Goal: Task Accomplishment & Management: Manage account settings

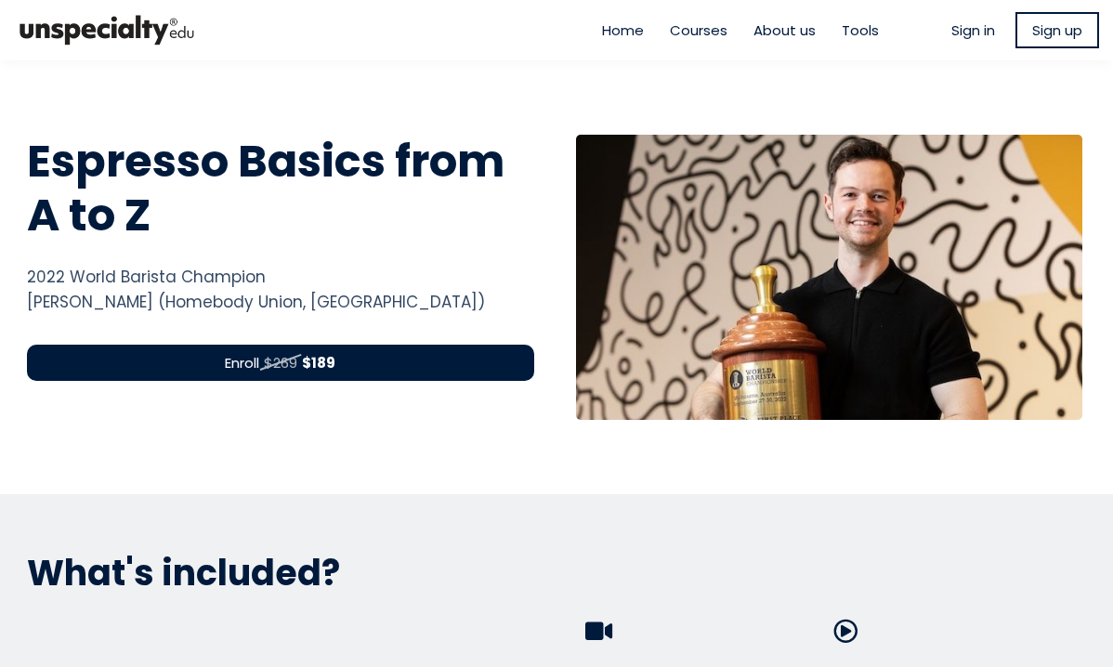
click at [952, 25] on span "Sign in" at bounding box center [974, 30] width 44 height 21
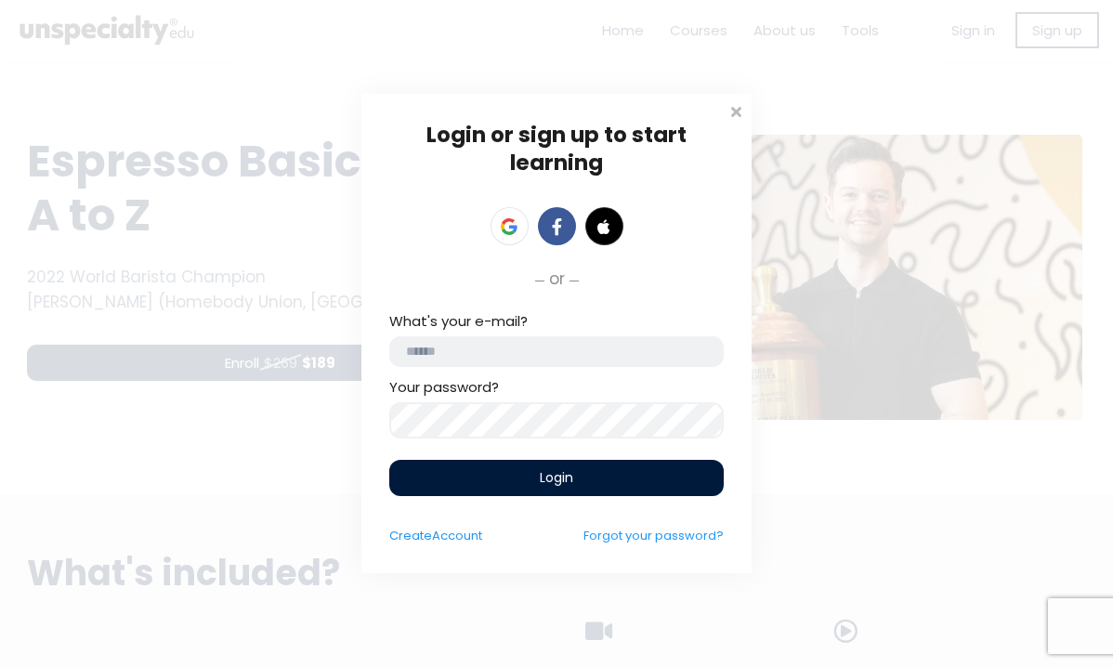
type input "**********"
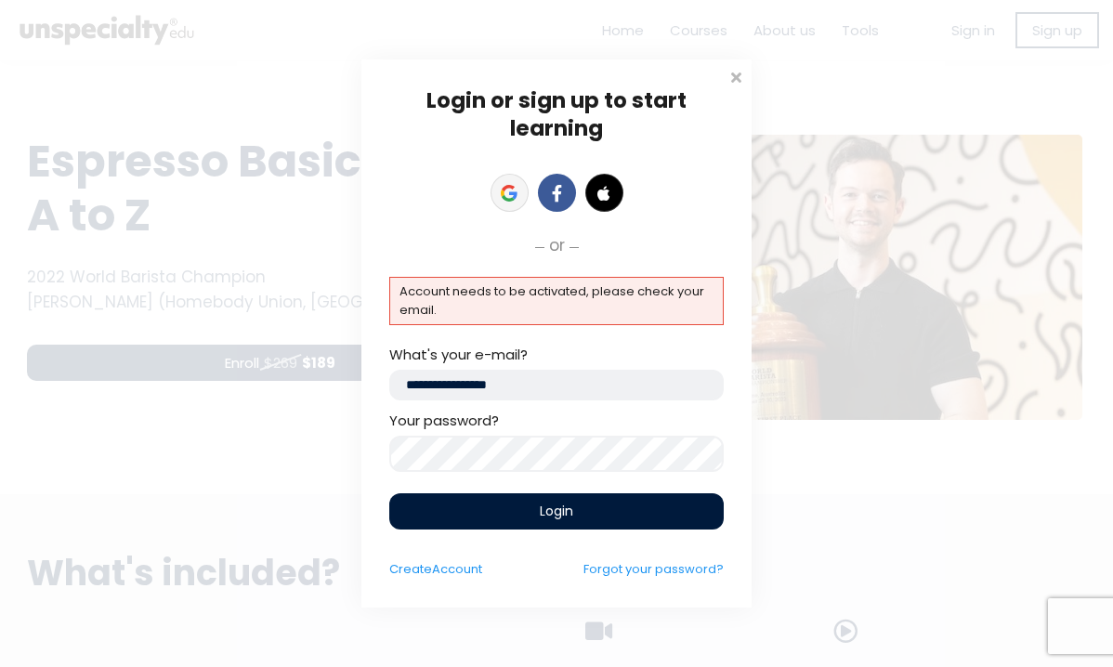
click at [507, 185] on icon at bounding box center [509, 193] width 17 height 17
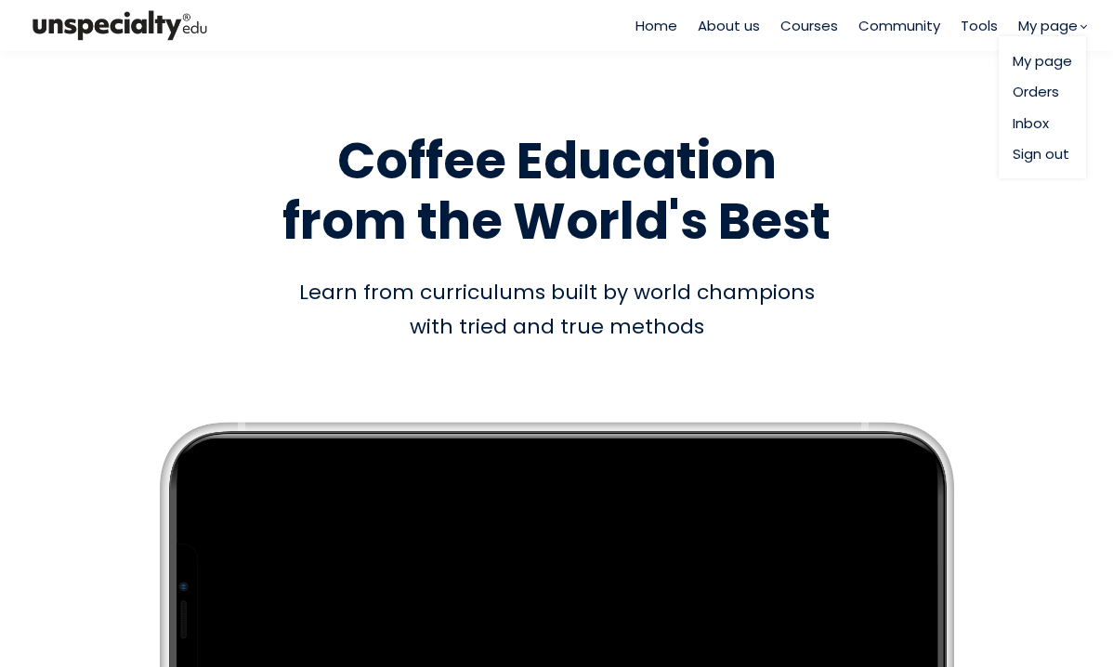
click at [1026, 21] on span "My page" at bounding box center [1047, 25] width 59 height 21
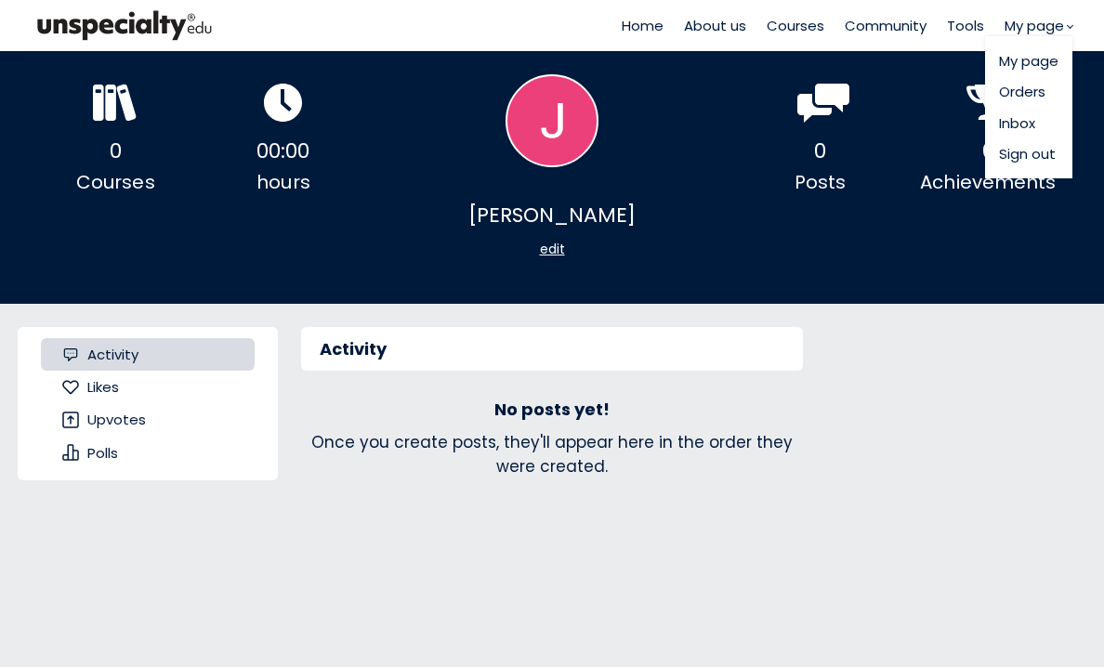
click at [1034, 30] on span "My page" at bounding box center [1034, 25] width 59 height 21
click at [1025, 96] on link "Orders" at bounding box center [1028, 91] width 59 height 21
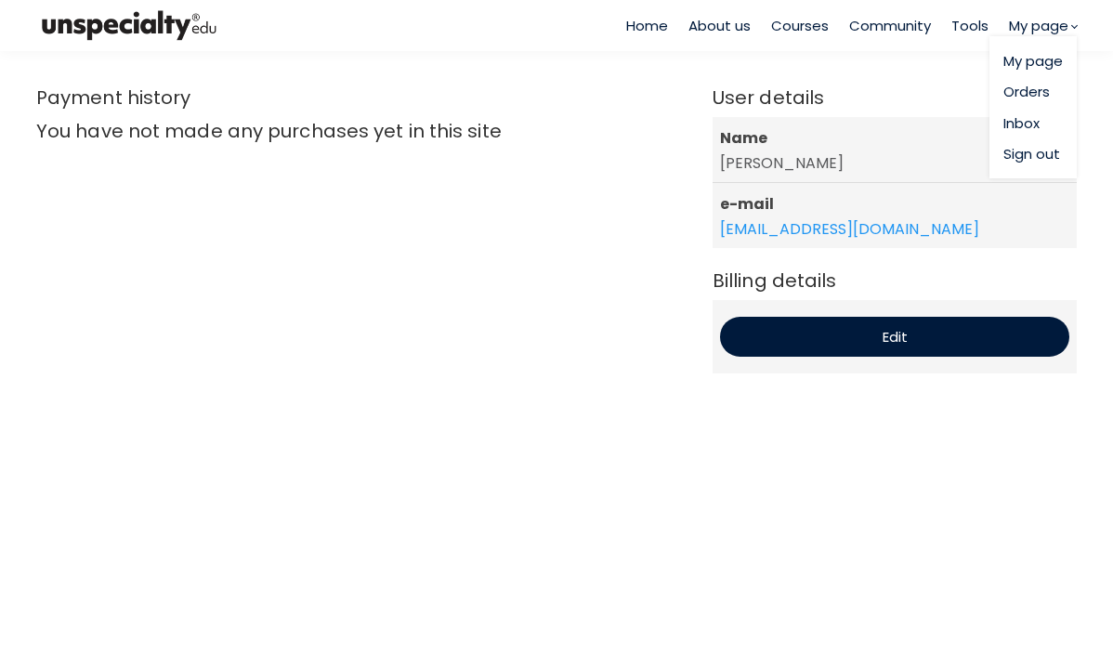
click at [1021, 149] on link "Sign out" at bounding box center [1033, 153] width 59 height 21
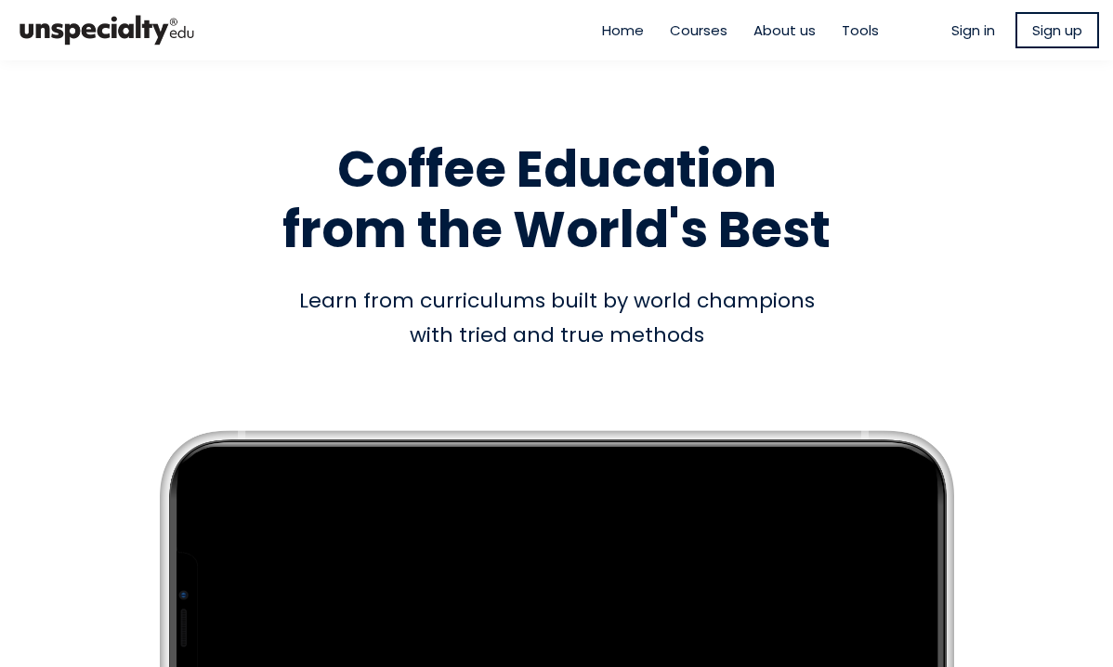
click at [966, 28] on span "Sign in" at bounding box center [974, 30] width 44 height 21
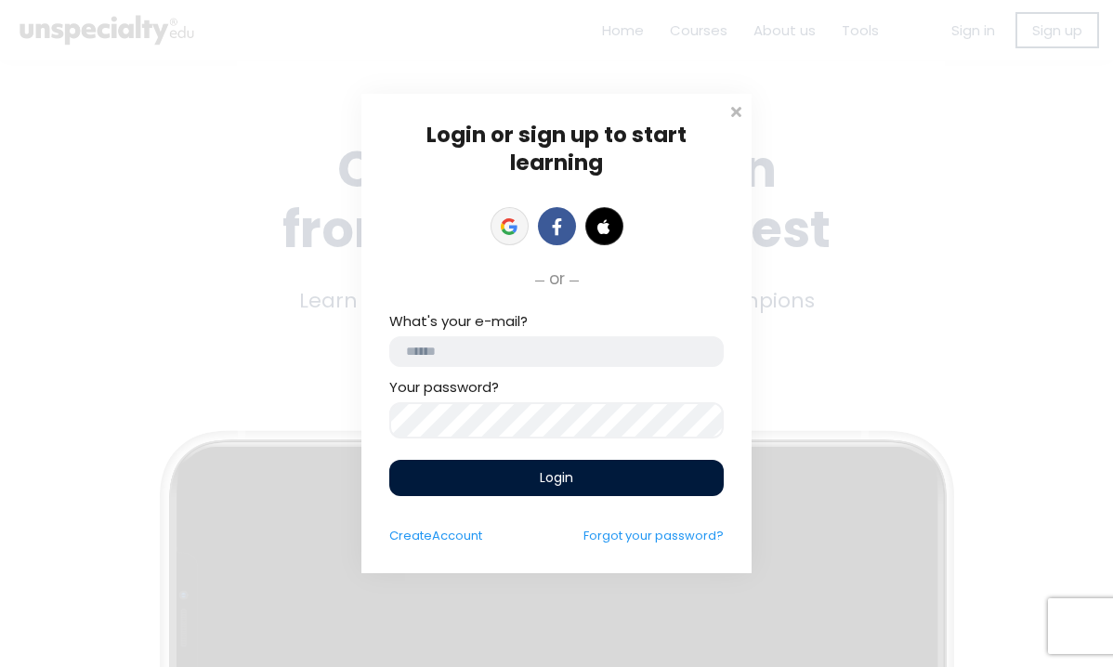
click at [511, 225] on icon at bounding box center [513, 228] width 8 height 7
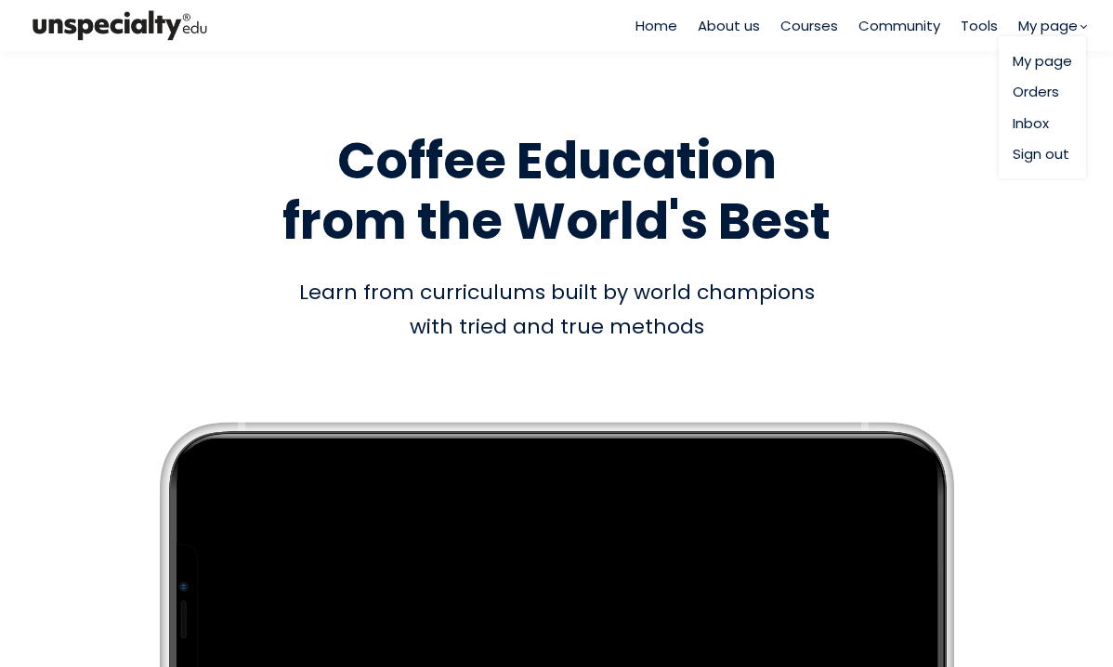
click at [1036, 26] on span "My page" at bounding box center [1047, 25] width 59 height 21
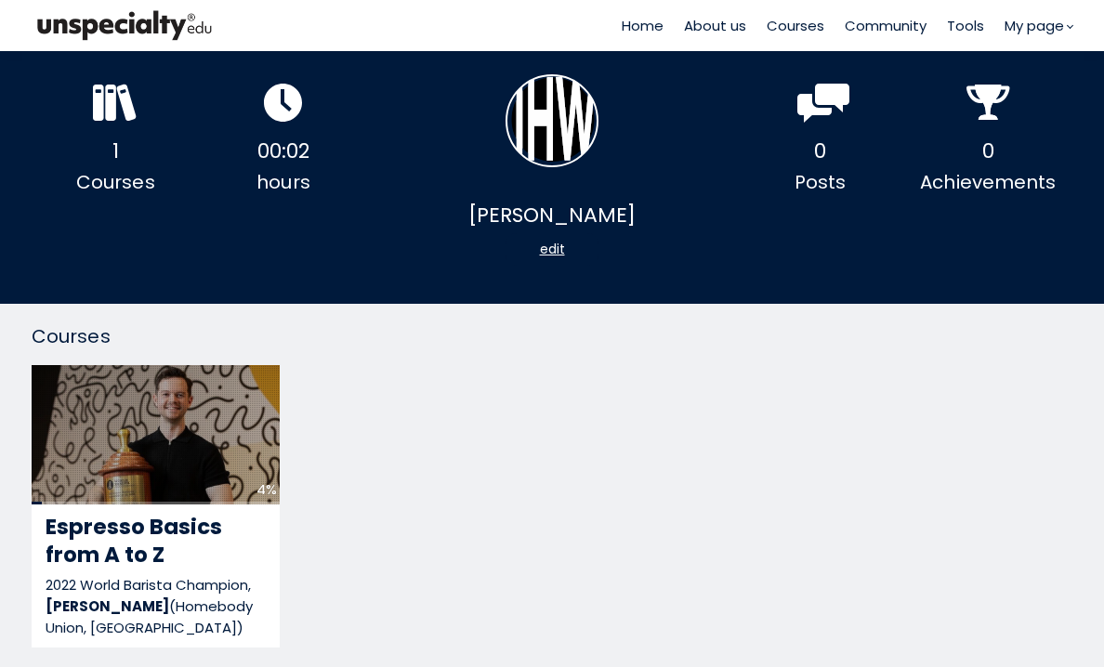
click at [554, 251] on div "edit" at bounding box center [552, 249] width 93 height 33
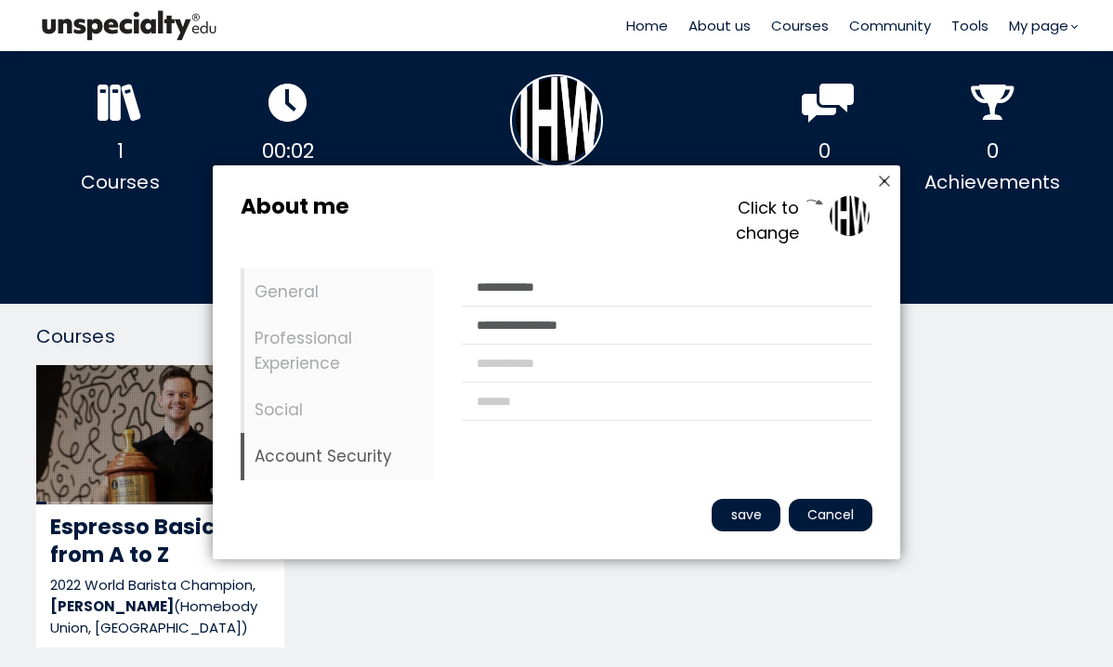
click at [341, 454] on li "Account Security" at bounding box center [337, 456] width 192 height 46
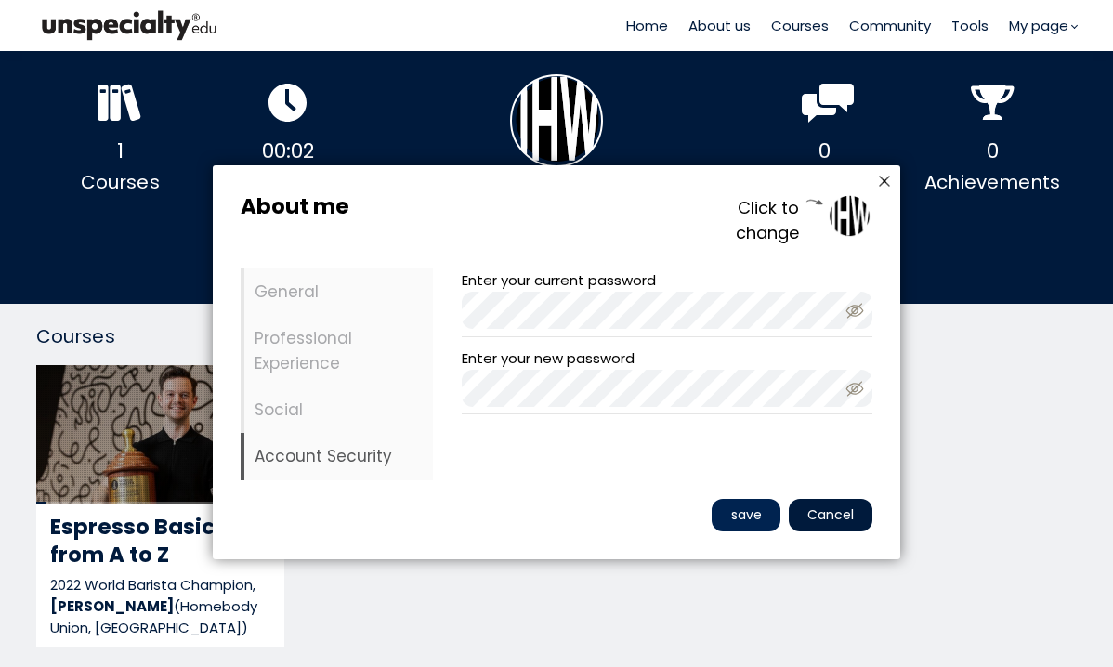
click at [763, 507] on div "save" at bounding box center [746, 515] width 69 height 33
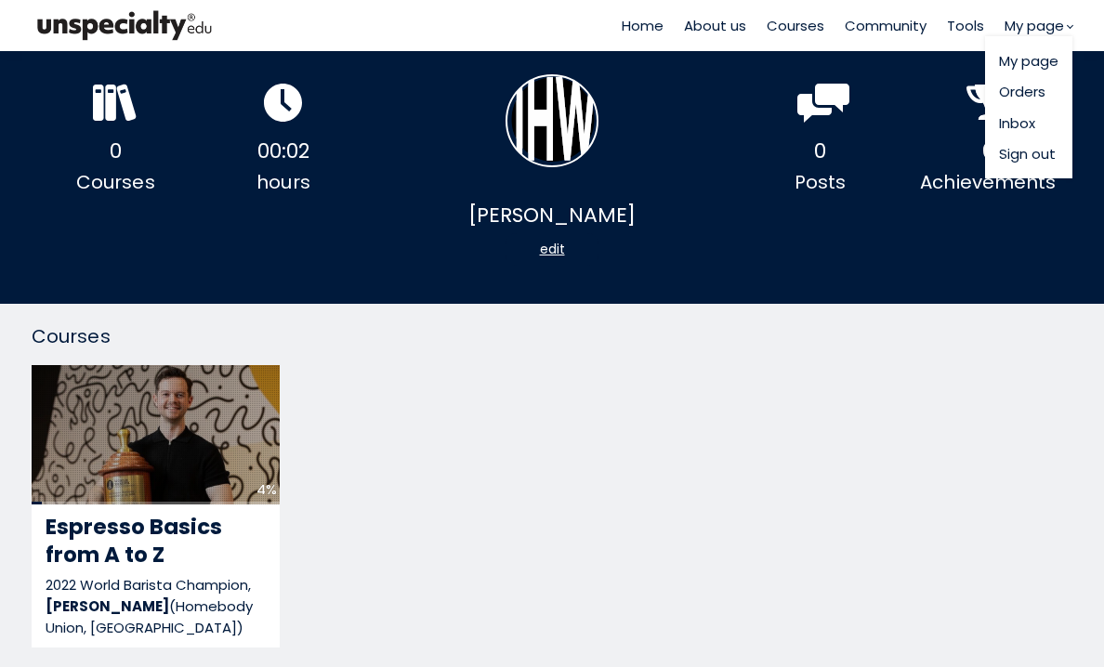
click at [1034, 21] on span "My page" at bounding box center [1034, 25] width 59 height 21
click at [1020, 157] on link "Sign out" at bounding box center [1028, 153] width 59 height 21
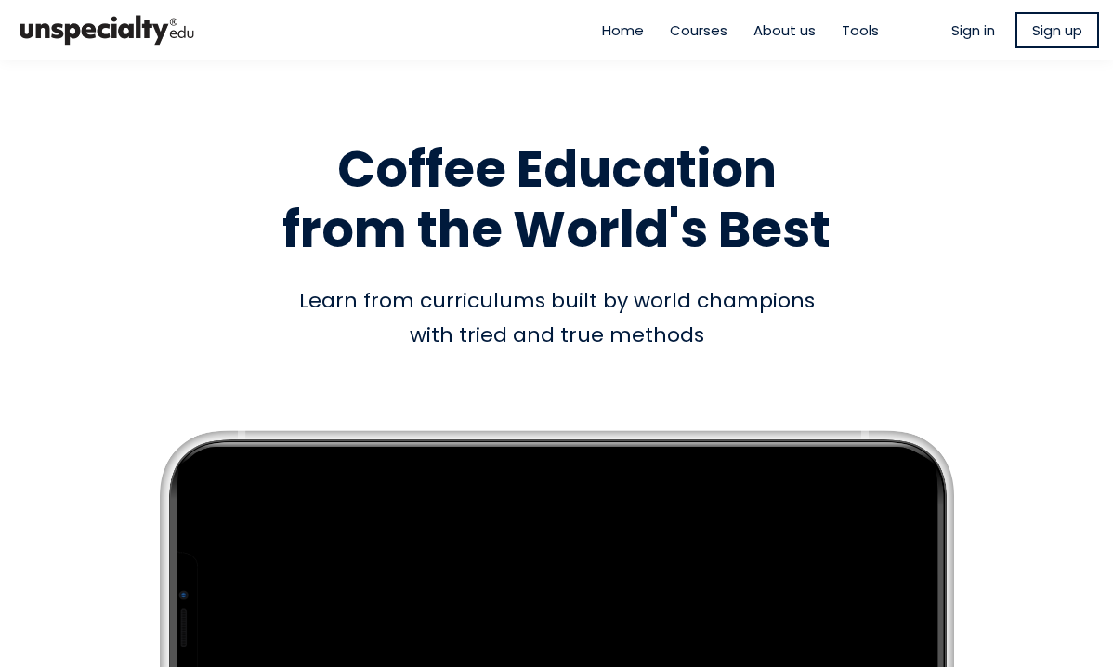
click at [969, 28] on span "Sign in" at bounding box center [974, 30] width 44 height 21
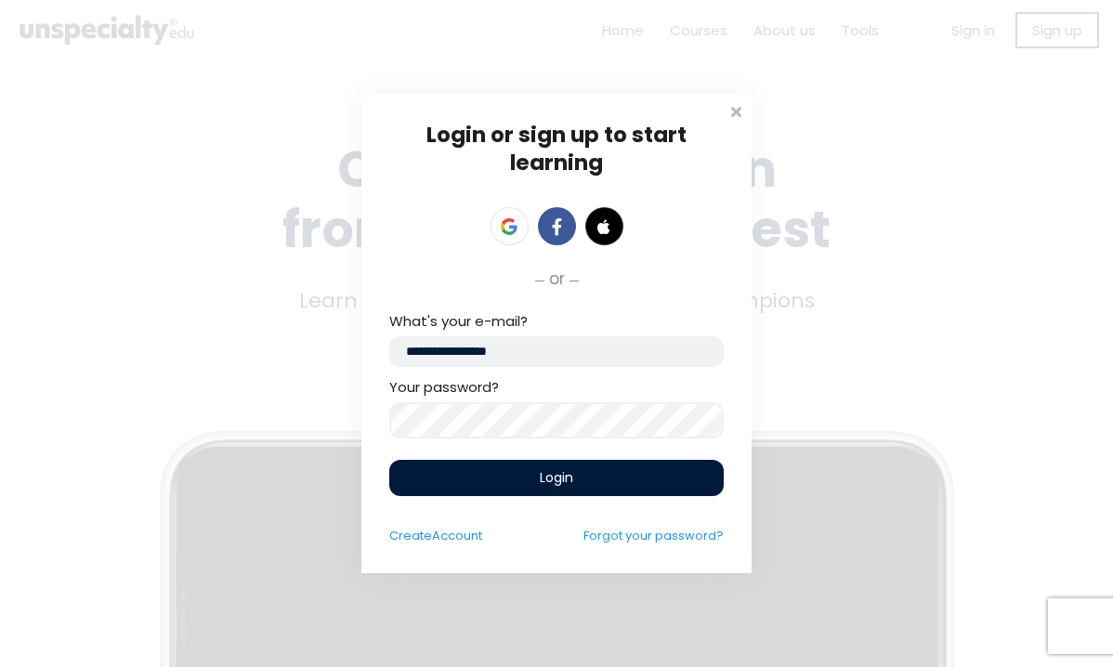
type input "**********"
